Goal: Task Accomplishment & Management: Manage account settings

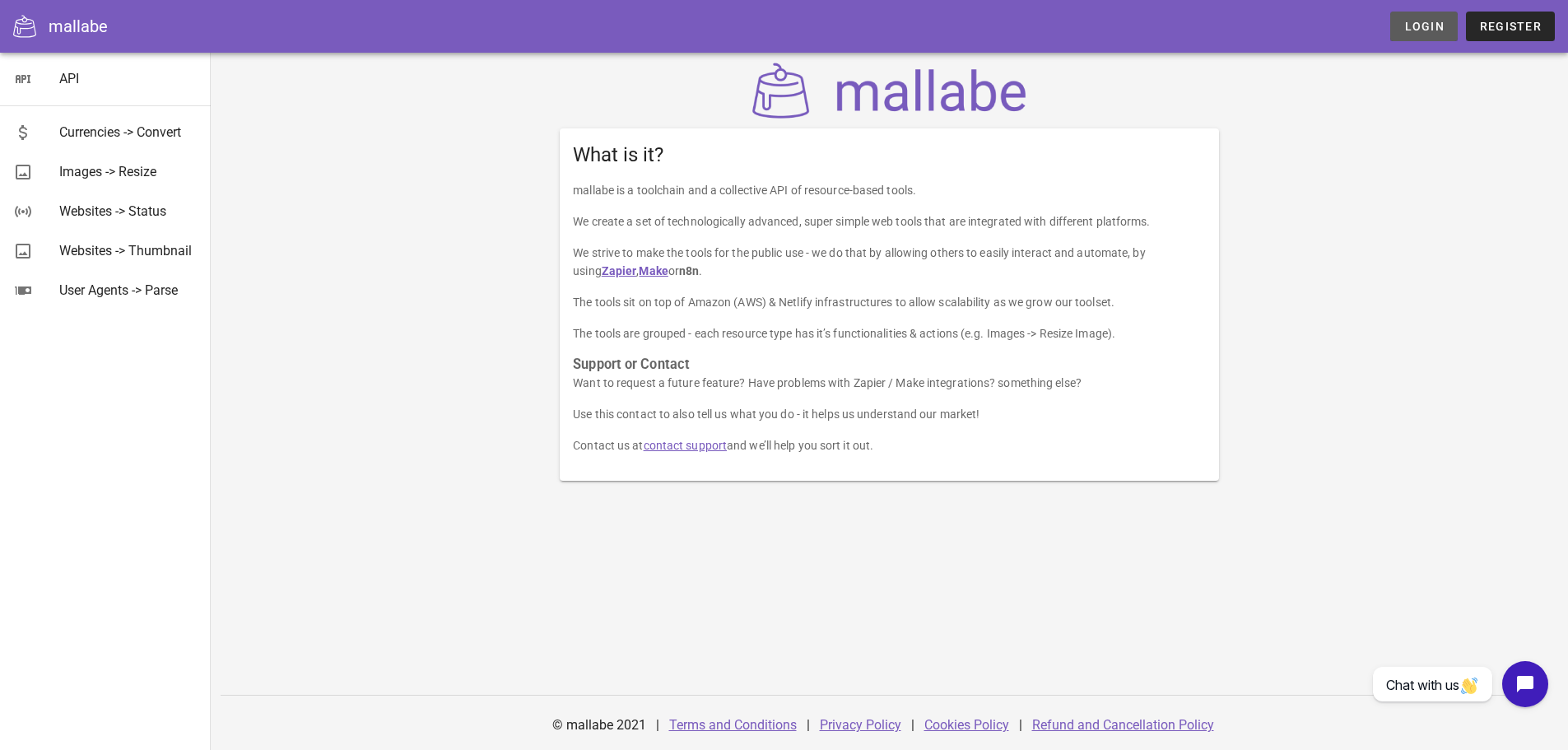
click at [1409, 27] on span "Login" at bounding box center [1423, 26] width 40 height 14
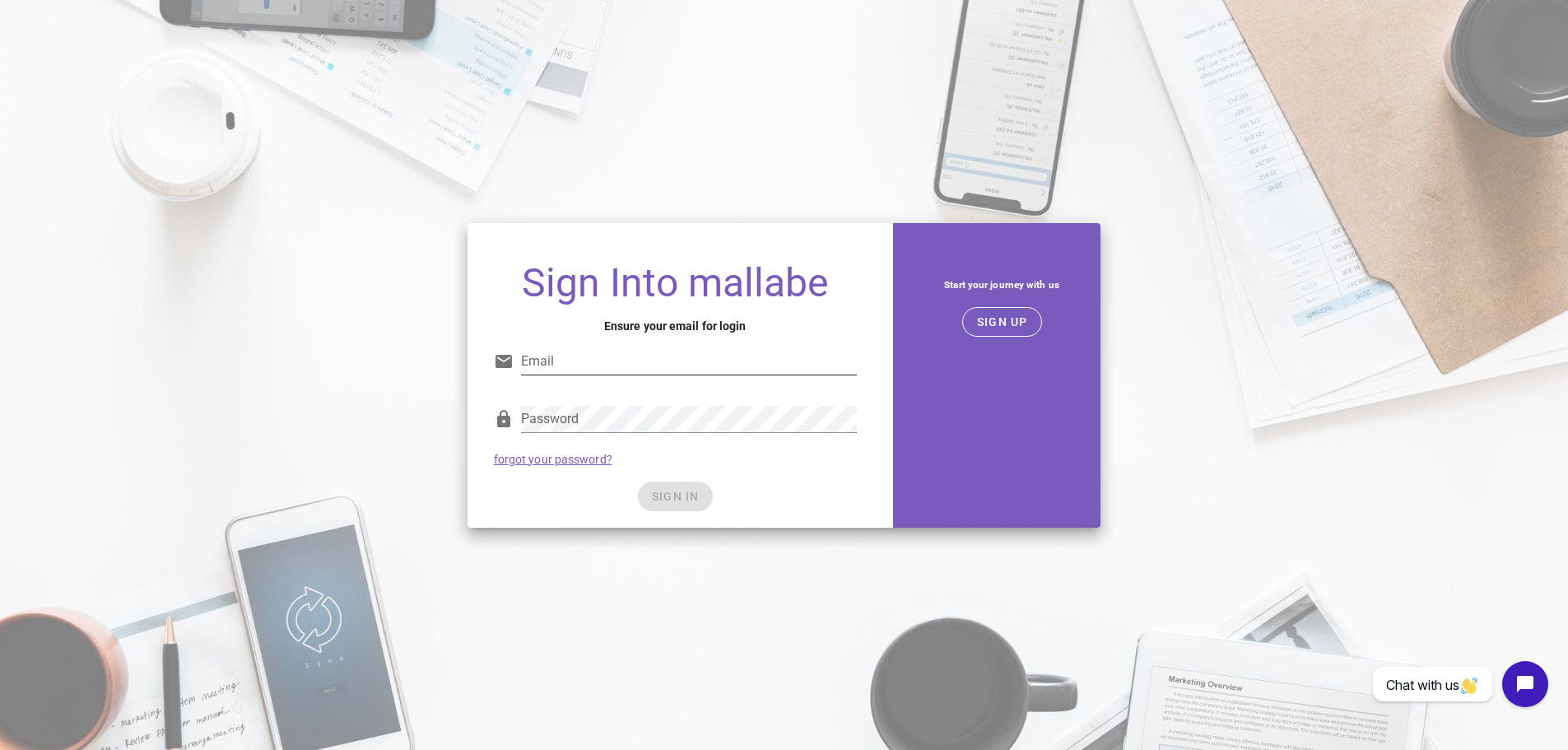
click at [758, 360] on input "Email" at bounding box center [688, 361] width 335 height 26
type input "[EMAIL_ADDRESS][DOMAIN_NAME]"
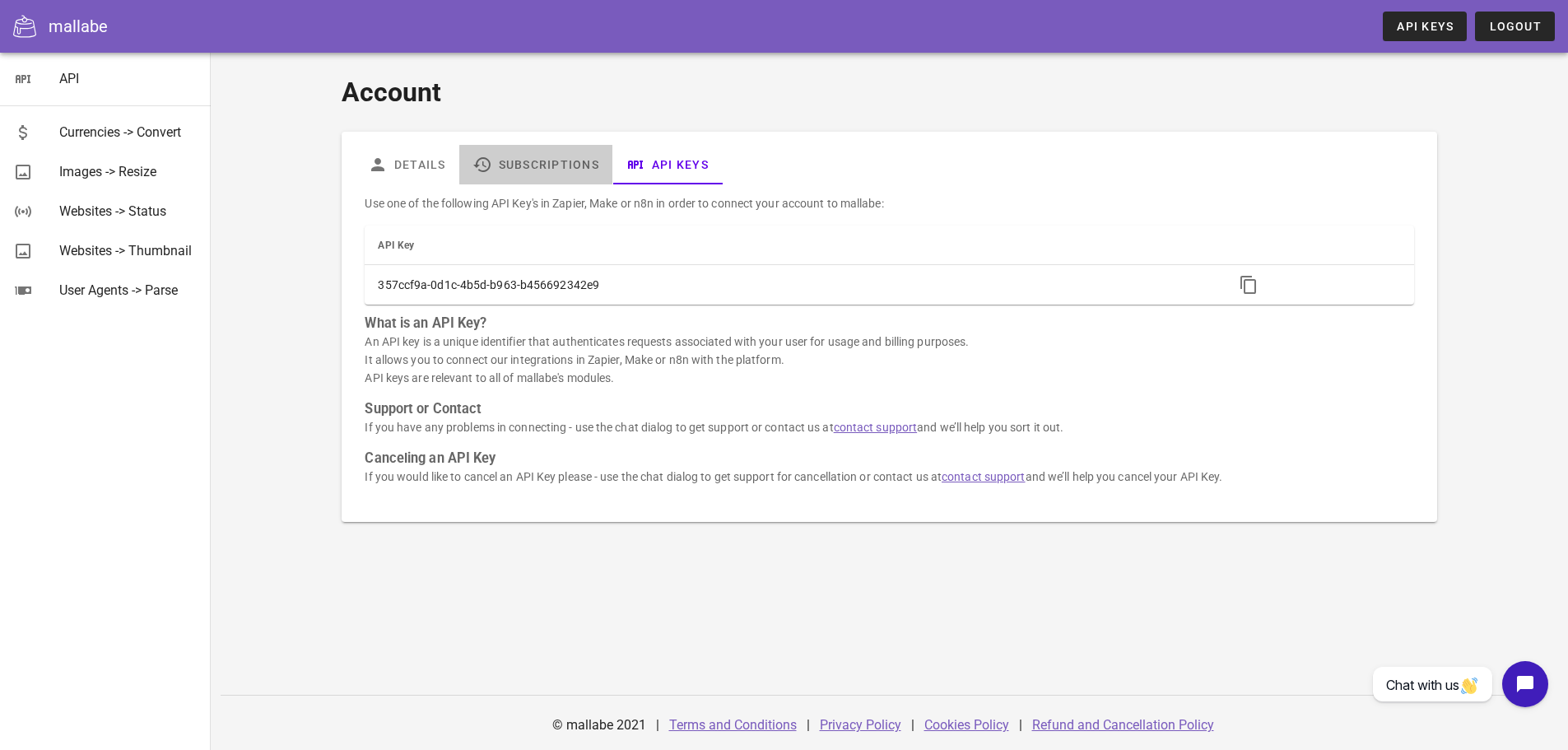
click at [513, 167] on link "Subscriptions" at bounding box center [535, 165] width 153 height 40
